Goal: Information Seeking & Learning: Learn about a topic

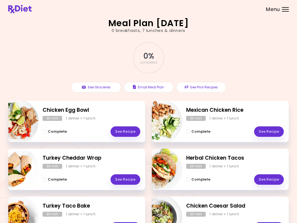
click at [89, 130] on div "Complete See Recipe" at bounding box center [92, 129] width 98 height 16
click at [124, 132] on link "See Recipe" at bounding box center [126, 131] width 30 height 10
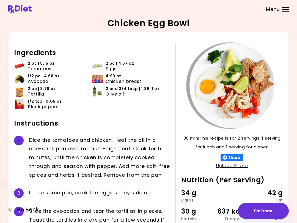
click at [18, 210] on span "Go Back" at bounding box center [27, 209] width 22 height 6
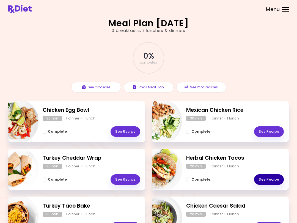
click at [264, 180] on link "See Recipe" at bounding box center [269, 179] width 30 height 10
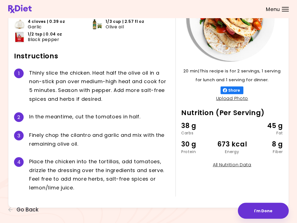
scroll to position [67, 0]
click at [26, 209] on span "Go Back" at bounding box center [27, 209] width 22 height 6
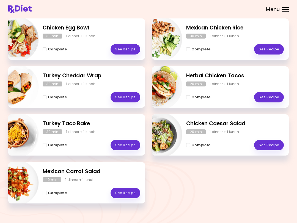
scroll to position [88, 0]
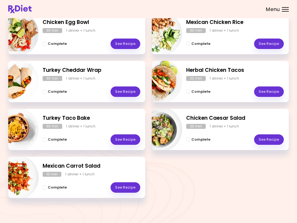
click at [79, 177] on div "Complete See Recipe" at bounding box center [92, 184] width 98 height 16
click at [80, 173] on div "1 dinner + 1 lunch" at bounding box center [79, 174] width 29 height 5
click at [121, 187] on link "See Recipe" at bounding box center [126, 187] width 30 height 10
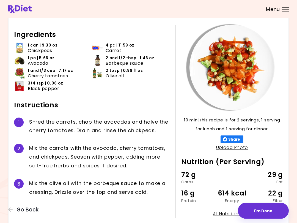
scroll to position [18, 0]
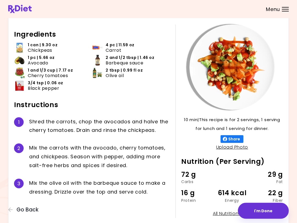
click at [47, 205] on div "Ingredients 1 can | 9.30 oz Chickpeas 4 pc | 11.59 oz Carrot 1 pc | 5.66 oz Avo…" at bounding box center [94, 121] width 161 height 193
click at [25, 213] on span "Go Back" at bounding box center [27, 209] width 22 height 6
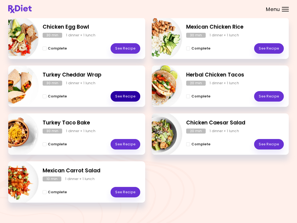
scroll to position [83, 0]
click at [123, 194] on link "See Recipe" at bounding box center [126, 192] width 30 height 10
